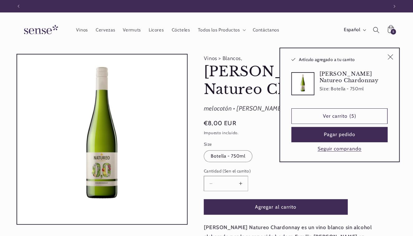
scroll to position [0, 371]
click at [242, 183] on button "Aumentar cantidad para [PERSON_NAME] Natureo Chardonnay" at bounding box center [241, 183] width 14 height 15
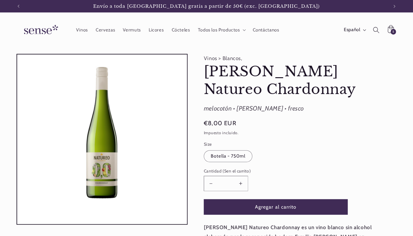
click at [242, 183] on button "Aumentar cantidad para [PERSON_NAME] Natureo Chardonnay" at bounding box center [241, 183] width 14 height 15
click at [211, 183] on button "Reducir cantidad para [PERSON_NAME] Natureo Chardonnay" at bounding box center [211, 183] width 14 height 15
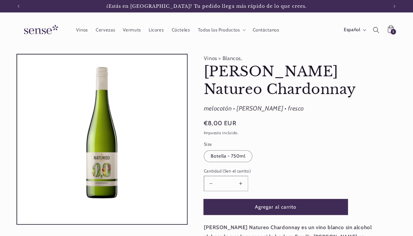
click at [270, 205] on button "Agregar al carrito" at bounding box center [276, 207] width 144 height 15
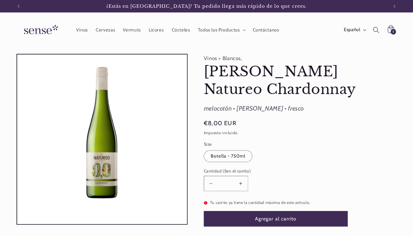
click at [241, 183] on button "Aumentar cantidad para [PERSON_NAME] Natureo Chardonnay" at bounding box center [241, 183] width 14 height 15
type input "*"
click at [274, 218] on button "Agregar al carrito" at bounding box center [276, 218] width 144 height 15
click at [393, 31] on div "5 5 artículos" at bounding box center [394, 32] width 6 height 6
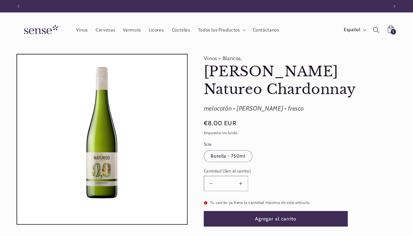
scroll to position [0, 0]
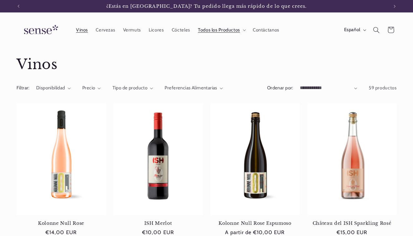
scroll to position [310, 0]
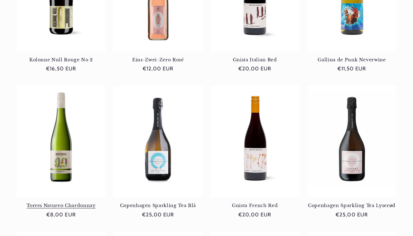
click at [66, 203] on link "[PERSON_NAME] Natureo Chardonnay" at bounding box center [62, 206] width 90 height 6
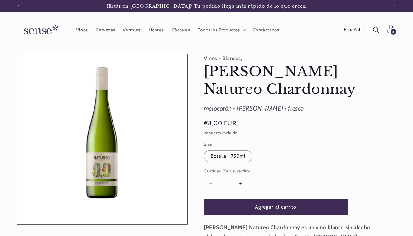
click at [392, 30] on div "5 5 artículos" at bounding box center [394, 32] width 6 height 6
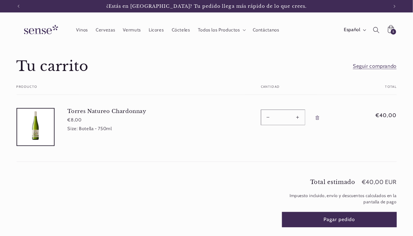
click at [269, 118] on button "Reducir cantidad para [PERSON_NAME] Natureo Chardonnay" at bounding box center [268, 117] width 14 height 15
click at [269, 118] on button "Reducir cantidad para Torres Natureo Chardonnay" at bounding box center [268, 117] width 14 height 15
type input "*"
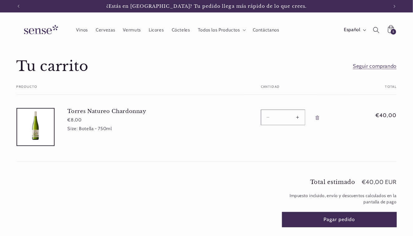
click at [269, 118] on button "Reducir cantidad para Torres Natureo Chardonnay" at bounding box center [268, 117] width 14 height 15
click at [269, 117] on button "Reducir cantidad para Torres Natureo Chardonnay" at bounding box center [268, 117] width 14 height 15
click at [268, 118] on button "Reducir cantidad para Torres Natureo Chardonnay" at bounding box center [268, 117] width 14 height 15
click at [317, 118] on icon "Eliminar Torres Natureo Chardonnay - Botella - 750ml" at bounding box center [317, 118] width 1 height 2
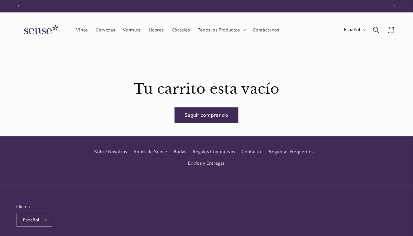
scroll to position [0, 371]
click at [219, 115] on link "Seguir comprando" at bounding box center [207, 115] width 64 height 15
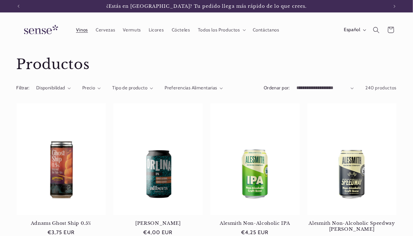
click at [84, 31] on span "Vinos" at bounding box center [82, 30] width 12 height 6
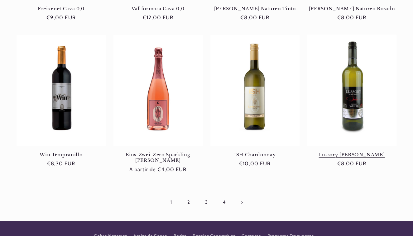
scroll to position [514, 0]
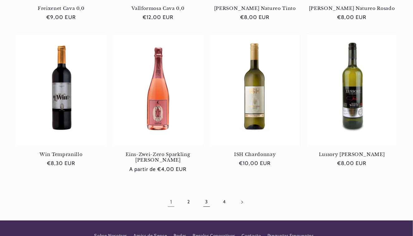
click at [207, 195] on link "3" at bounding box center [206, 202] width 14 height 14
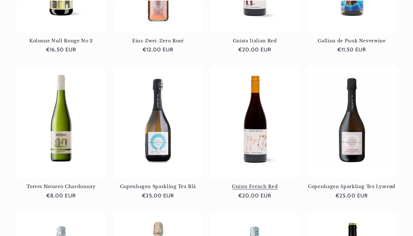
scroll to position [376, 0]
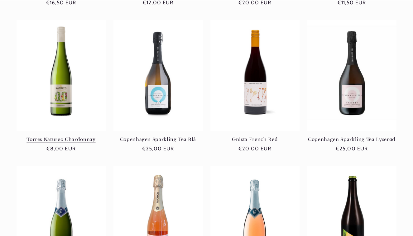
click at [61, 137] on link "Torres Natureo Chardonnay" at bounding box center [62, 140] width 90 height 6
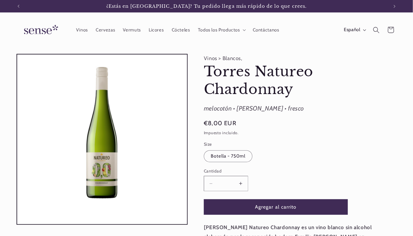
click at [242, 183] on button "Aumentar cantidad para [PERSON_NAME] Natureo Chardonnay" at bounding box center [241, 183] width 14 height 15
click at [242, 184] on button "Aumentar cantidad para [PERSON_NAME] Natureo Chardonnay" at bounding box center [241, 183] width 14 height 15
click at [242, 184] on button "Aumentar cantidad para Torres Natureo Chardonnay" at bounding box center [241, 183] width 14 height 15
click at [242, 183] on button "Aumentar cantidad para Torres Natureo Chardonnay" at bounding box center [241, 183] width 14 height 15
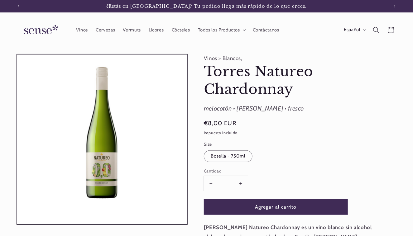
click at [242, 183] on button "Aumentar cantidad para Torres Natureo Chardonnay" at bounding box center [241, 183] width 14 height 15
click at [271, 207] on button "Agregar al carrito" at bounding box center [276, 207] width 144 height 15
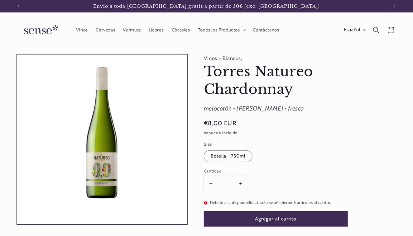
click at [275, 219] on button "Agregar al carrito" at bounding box center [276, 218] width 144 height 15
click at [213, 183] on button "Reducir cantidad para Torres Natureo Chardonnay" at bounding box center [211, 183] width 14 height 15
click at [211, 182] on button "Reducir cantidad para Torres Natureo Chardonnay" at bounding box center [211, 183] width 14 height 15
click at [211, 183] on button "Reducir cantidad para [PERSON_NAME] Natureo Chardonnay" at bounding box center [211, 183] width 14 height 15
type input "*"
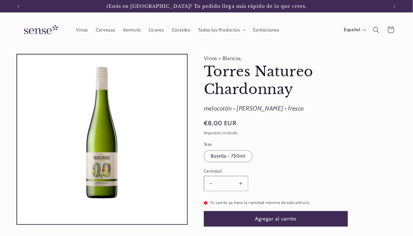
click at [277, 222] on button "Agregar al carrito" at bounding box center [276, 218] width 144 height 15
click at [280, 217] on button "Agregar al carrito" at bounding box center [276, 218] width 144 height 15
click at [393, 29] on icon at bounding box center [390, 29] width 15 height 15
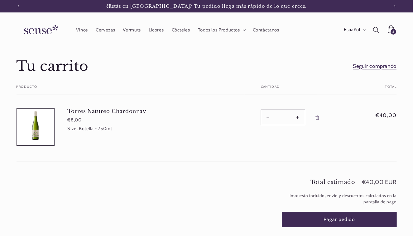
click at [387, 67] on link "Seguir comprando" at bounding box center [375, 66] width 44 height 9
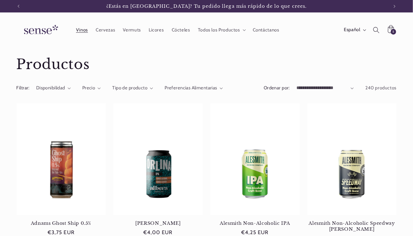
click at [80, 30] on span "Vinos" at bounding box center [82, 30] width 12 height 6
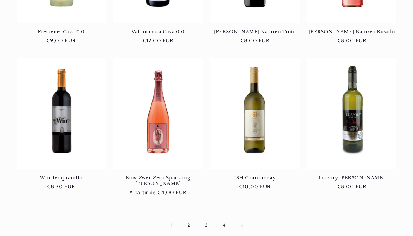
scroll to position [557, 0]
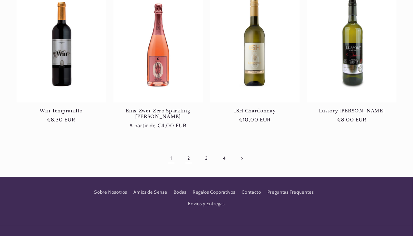
click at [190, 152] on link "2" at bounding box center [189, 159] width 14 height 14
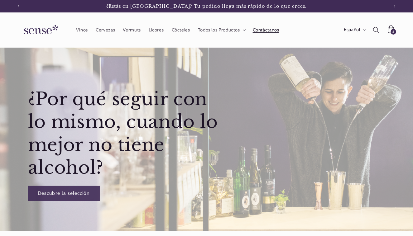
click at [268, 31] on span "Contáctanos" at bounding box center [266, 30] width 27 height 6
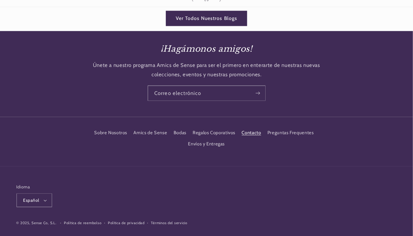
click at [260, 127] on link "Contacto" at bounding box center [251, 132] width 19 height 11
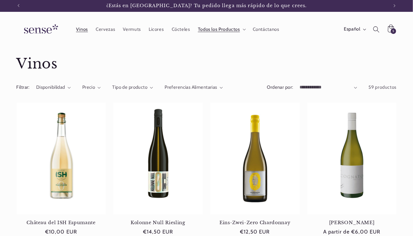
scroll to position [58, 0]
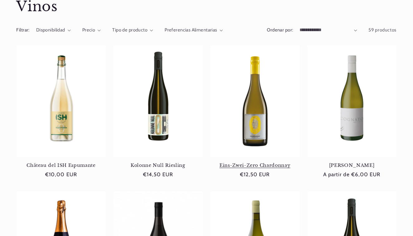
click at [255, 166] on link "Eins-Zwei-Zero Chardonnay" at bounding box center [256, 166] width 90 height 6
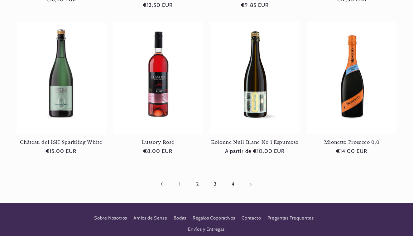
scroll to position [569, 0]
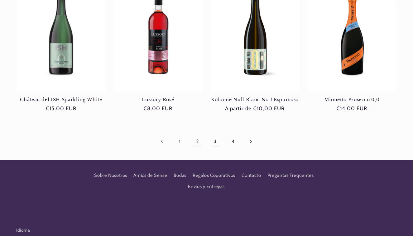
click at [214, 142] on link "3" at bounding box center [215, 141] width 14 height 14
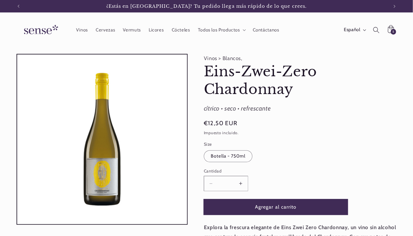
click at [288, 208] on button "Agregar al carrito" at bounding box center [276, 207] width 144 height 15
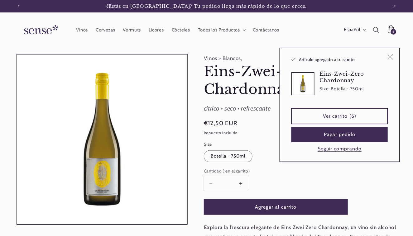
click at [343, 115] on link "Ver carrito (6)" at bounding box center [340, 116] width 96 height 15
click at [391, 57] on icon "Cerrar" at bounding box center [391, 57] width 6 height 6
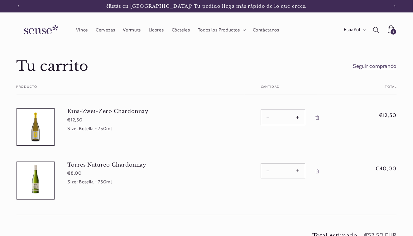
click at [268, 119] on button "Reducir cantidad para Eins-Zwei-Zero Chardonnay" at bounding box center [268, 117] width 14 height 15
click at [270, 118] on button "Reducir cantidad para Eins-Zwei-Zero Chardonnay" at bounding box center [268, 117] width 14 height 15
click at [270, 116] on button "Reducir cantidad para Eins-Zwei-Zero Chardonnay" at bounding box center [268, 117] width 14 height 15
click at [336, 143] on td "Cantidad Reducir cantidad para Eins-Zwei-Zero Chardonnay * Aumentar cantidad pa…" at bounding box center [298, 122] width 106 height 54
click at [268, 115] on button "Reducir cantidad para Eins-Zwei-Zero Chardonnay" at bounding box center [268, 117] width 14 height 15
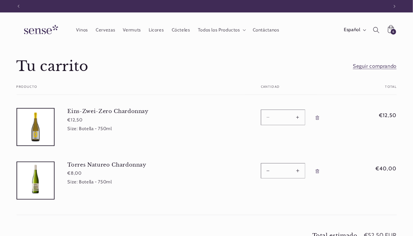
scroll to position [0, 371]
click at [269, 117] on button "Reducir cantidad para Eins-Zwei-Zero Chardonnay" at bounding box center [268, 117] width 14 height 15
click at [320, 117] on icon "Eliminar Eins-Zwei-Zero Chardonnay - Botella - 750ml" at bounding box center [317, 118] width 5 height 5
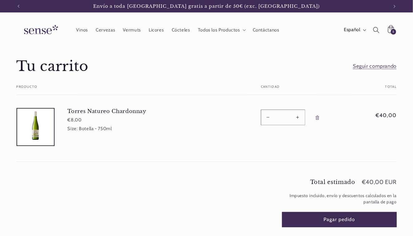
click at [298, 117] on button "Aumentar cantidad para [PERSON_NAME] Natureo Chardonnay" at bounding box center [298, 117] width 14 height 15
click at [299, 117] on form "Tu carrito Producto Total Cantidad Total [PERSON_NAME] Natureo Chardonnay €8,00…" at bounding box center [207, 123] width 380 height 77
type input "*"
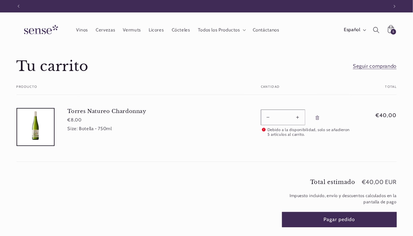
scroll to position [0, 0]
click at [392, 31] on div "5 5 artículos" at bounding box center [394, 32] width 6 height 6
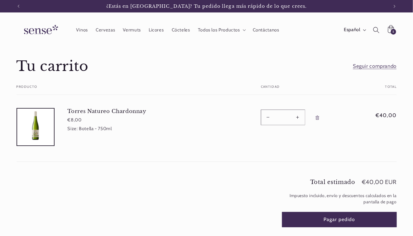
click at [268, 117] on button "Reducir cantidad para [PERSON_NAME] Natureo Chardonnay" at bounding box center [268, 117] width 14 height 15
type input "*"
click at [318, 117] on form "Tu carrito Producto Total Cantidad Total Torres Natureo Chardonnay €8,00 Size: …" at bounding box center [207, 123] width 380 height 77
click at [318, 118] on icon "Eliminar Torres Natureo Chardonnay - Botella - 750ml" at bounding box center [317, 118] width 5 height 5
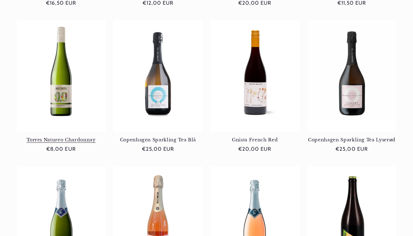
scroll to position [0, 371]
click at [72, 139] on link "Torres Natureo Chardonnay" at bounding box center [62, 140] width 90 height 6
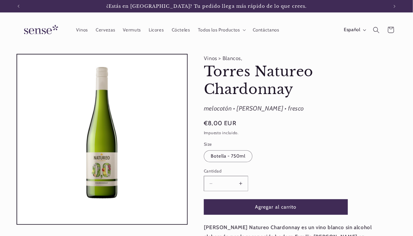
click at [242, 183] on button "Aumentar cantidad para [PERSON_NAME] Natureo Chardonnay" at bounding box center [241, 183] width 14 height 15
click at [242, 182] on button "Aumentar cantidad para [PERSON_NAME] Natureo Chardonnay" at bounding box center [241, 183] width 14 height 15
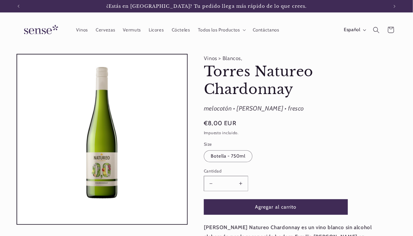
click at [242, 183] on button "Aumentar cantidad para [PERSON_NAME] Natureo Chardonnay" at bounding box center [241, 183] width 14 height 15
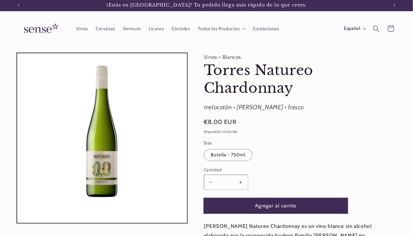
click at [279, 206] on button "Agregar al carrito" at bounding box center [276, 205] width 144 height 15
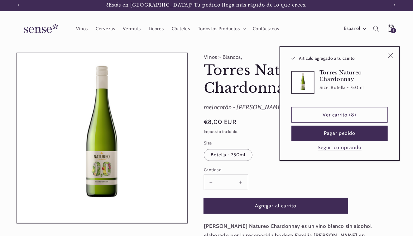
type input "*"
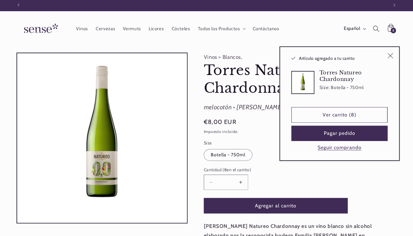
scroll to position [0, 371]
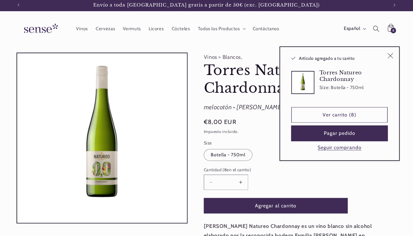
click at [349, 132] on button "Pagar pedido" at bounding box center [340, 133] width 96 height 15
